Goal: Information Seeking & Learning: Learn about a topic

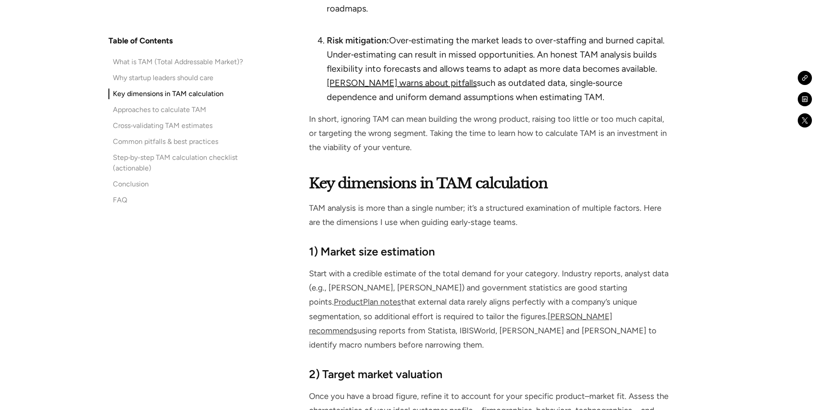
scroll to position [1948, 0]
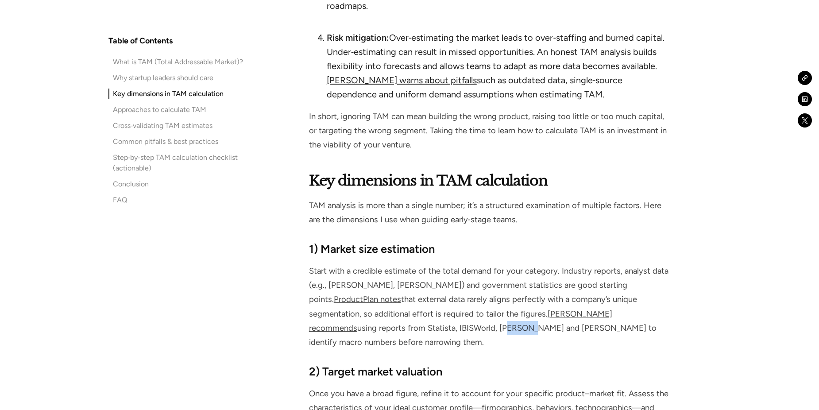
drag, startPoint x: 312, startPoint y: 314, endPoint x: 336, endPoint y: 315, distance: 23.9
click at [336, 315] on p "Start with a credible estimate of the total demand for your category. Industry …" at bounding box center [489, 306] width 360 height 85
drag, startPoint x: 336, startPoint y: 315, endPoint x: 309, endPoint y: 313, distance: 26.3
click at [309, 313] on p "Start with a credible estimate of the total demand for your category. Industry …" at bounding box center [489, 306] width 360 height 85
drag, startPoint x: 311, startPoint y: 313, endPoint x: 343, endPoint y: 315, distance: 32.8
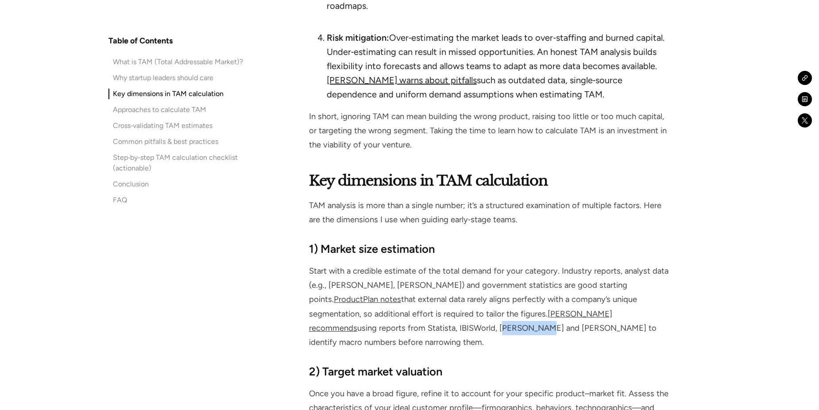
click at [343, 315] on p "Start with a credible estimate of the total demand for your category. Industry …" at bounding box center [489, 306] width 360 height 85
drag, startPoint x: 343, startPoint y: 315, endPoint x: 336, endPoint y: 310, distance: 9.6
copy p "[PERSON_NAME]"
drag, startPoint x: 360, startPoint y: 311, endPoint x: 390, endPoint y: 317, distance: 29.9
click at [390, 317] on p "Start with a credible estimate of the total demand for your category. Industry …" at bounding box center [489, 306] width 360 height 85
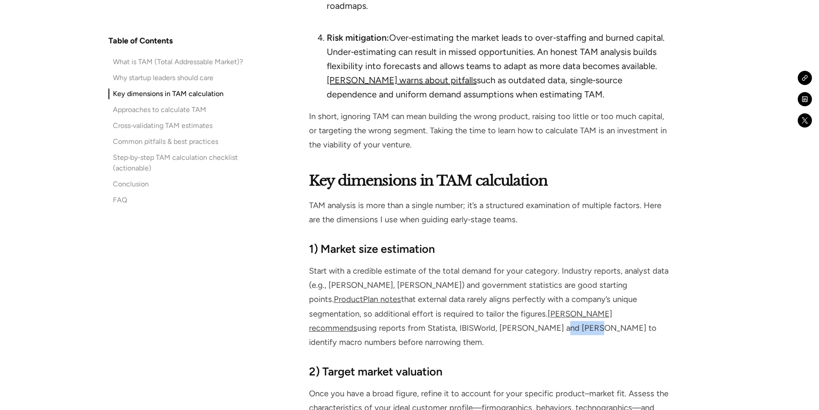
drag, startPoint x: 390, startPoint y: 317, endPoint x: 382, endPoint y: 307, distance: 12.8
copy p "Gartner"
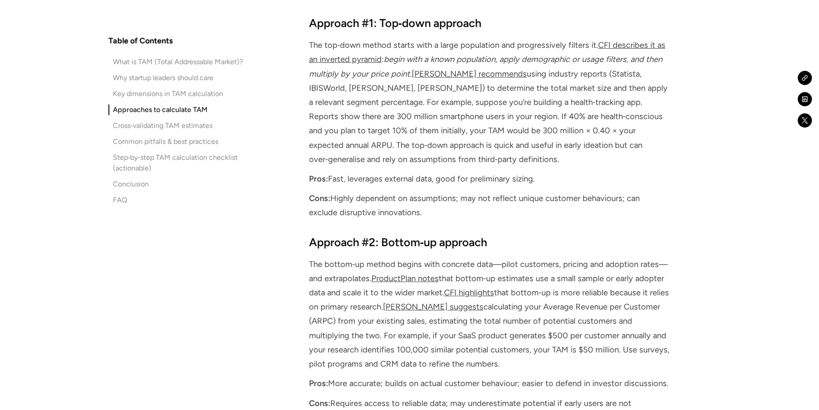
scroll to position [3674, 0]
drag, startPoint x: 380, startPoint y: 337, endPoint x: 398, endPoint y: 337, distance: 17.7
click at [398, 337] on p "The bottom‑up method begins with concrete data—pilot customers, pricing and ado…" at bounding box center [489, 312] width 360 height 114
copy p "CRM"
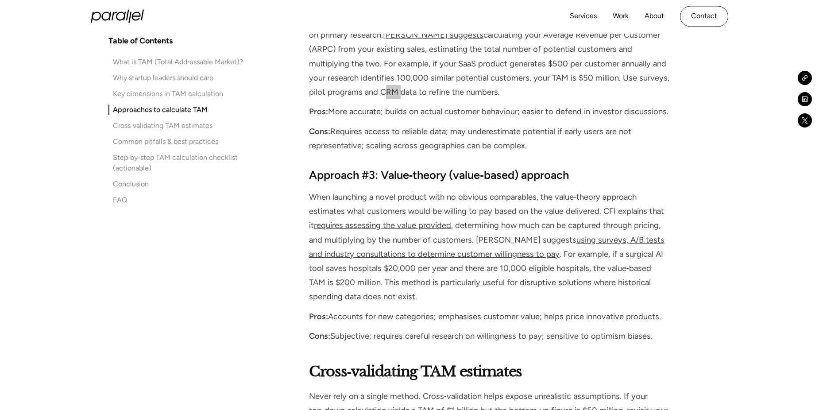
scroll to position [3940, 0]
